Goal: Task Accomplishment & Management: Complete application form

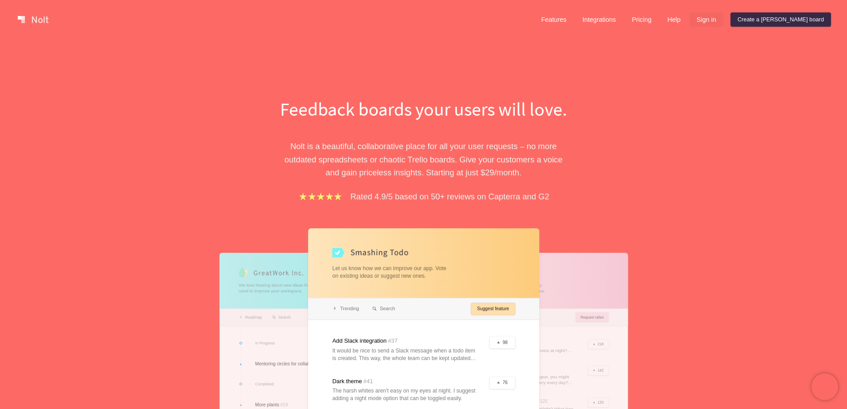
click at [723, 20] on link "Sign in" at bounding box center [707, 19] width 34 height 14
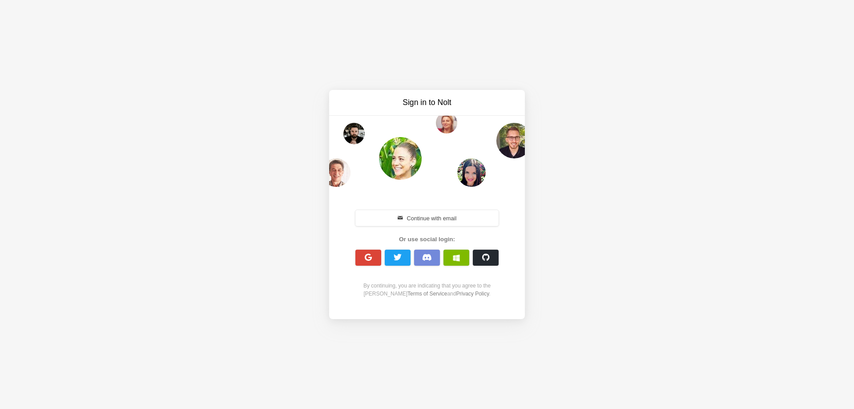
drag, startPoint x: 406, startPoint y: 221, endPoint x: 408, endPoint y: 234, distance: 13.1
click at [406, 220] on button "Continue with email" at bounding box center [426, 218] width 143 height 16
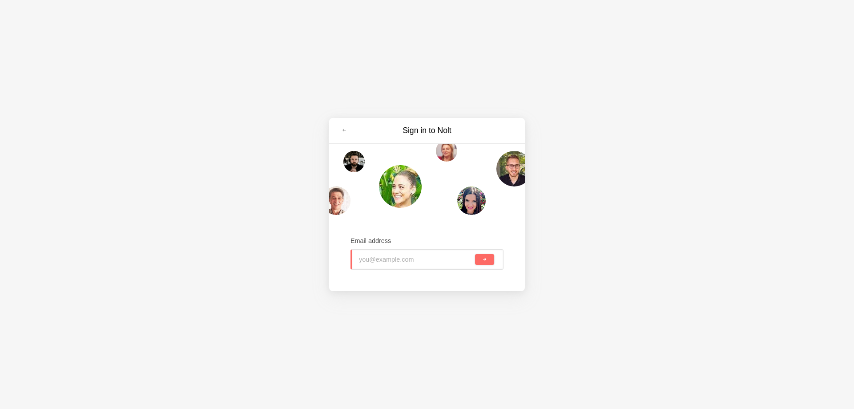
paste input "streetforge@tiffincrane.com"
click at [488, 256] on button "submit" at bounding box center [484, 259] width 19 height 11
type input "streetforge@tiffincrane.com"
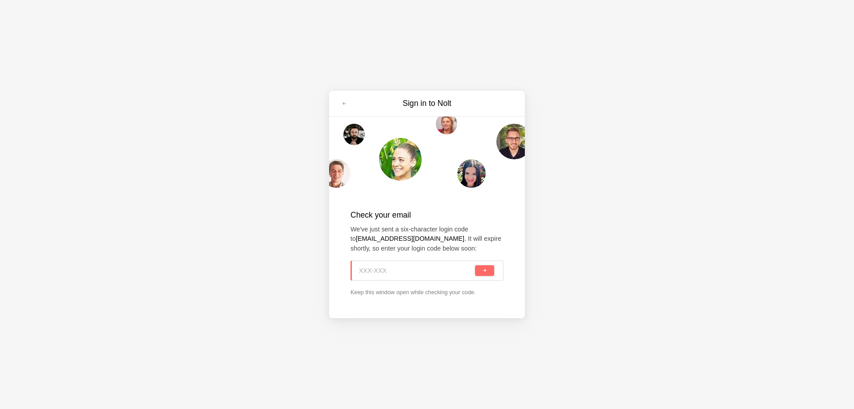
paste input "S8B-AAE"
type input "S8B-AAE"
click at [485, 275] on button "submit" at bounding box center [484, 270] width 19 height 11
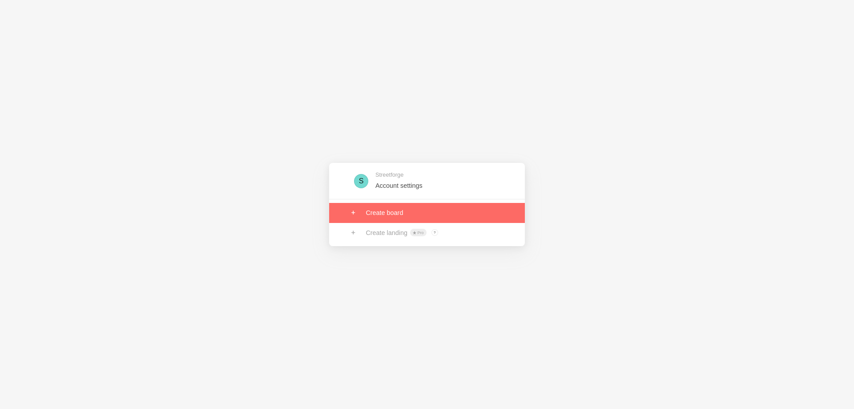
click at [382, 211] on link at bounding box center [427, 213] width 196 height 20
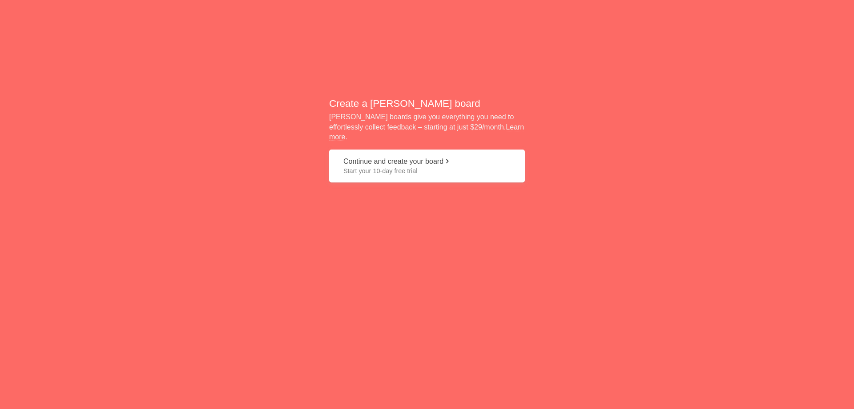
click at [377, 168] on span "Start your 10-day free trial" at bounding box center [426, 170] width 167 height 9
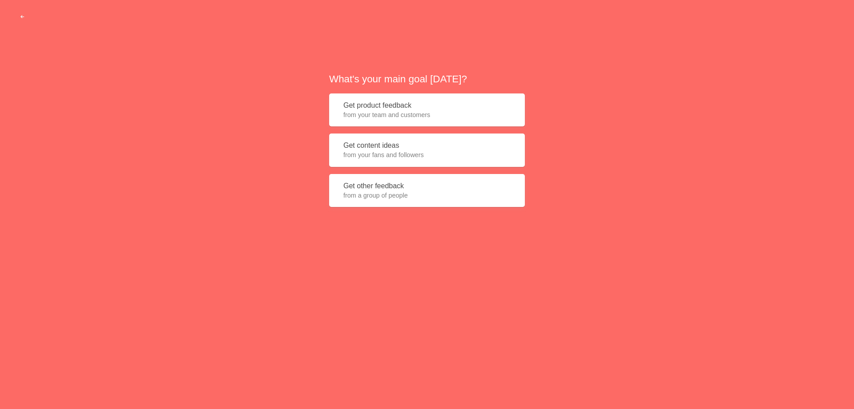
drag, startPoint x: 372, startPoint y: 157, endPoint x: 374, endPoint y: 161, distance: 4.6
click at [374, 161] on button "Get content ideas from your fans and followers" at bounding box center [427, 149] width 196 height 33
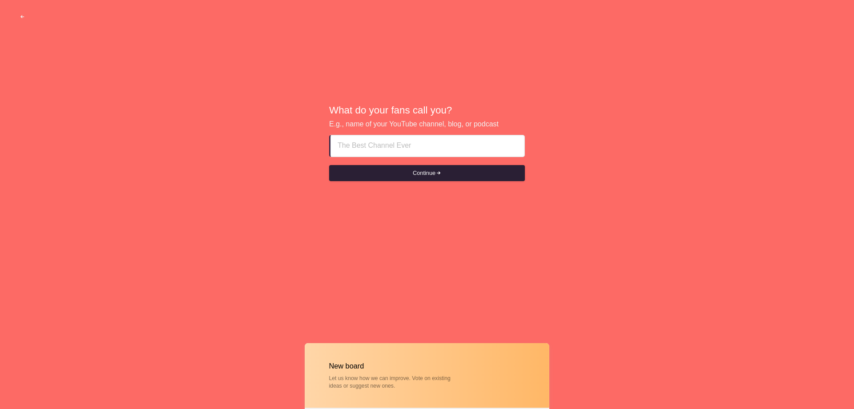
paste input "Why Are Fashion-Forward Millennials Choosing Premium Activewear?"
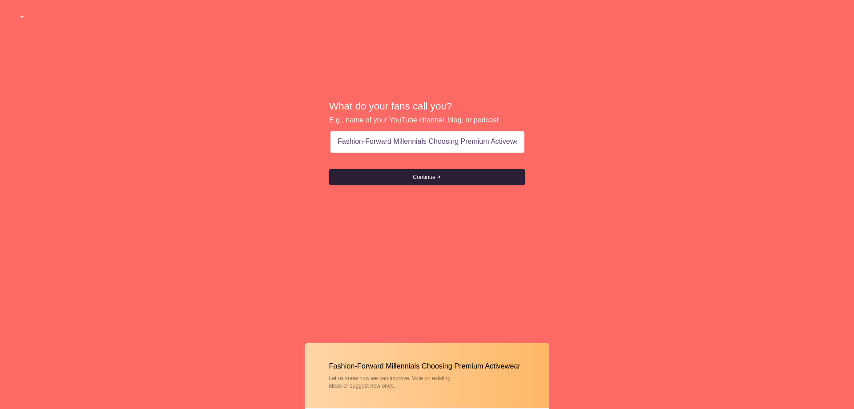
click at [420, 175] on button "Continue" at bounding box center [427, 177] width 196 height 16
click at [421, 170] on button "Continue" at bounding box center [427, 177] width 196 height 16
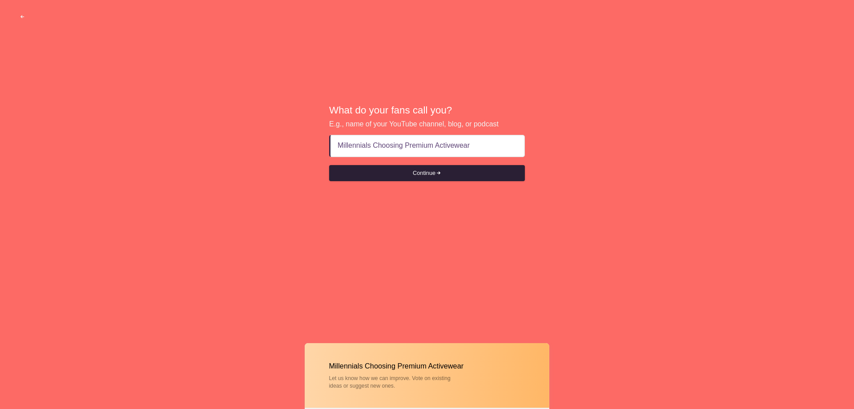
click at [441, 166] on button "Continue" at bounding box center [427, 173] width 196 height 16
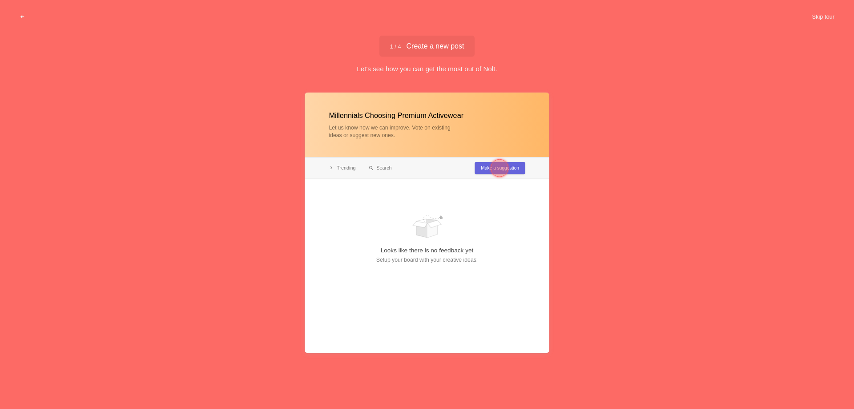
type input "Millennials Choosing Premium Activewear"
click at [505, 165] on div at bounding box center [499, 168] width 18 height 18
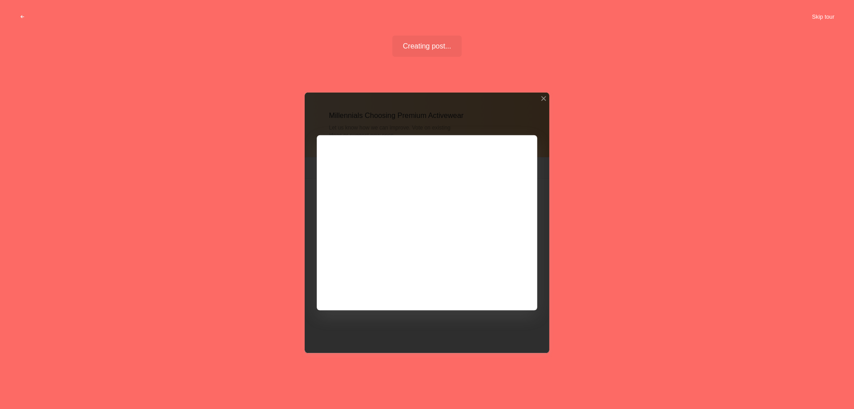
click at [825, 12] on button "Skip tour" at bounding box center [823, 17] width 44 height 16
